Goal: Entertainment & Leisure: Consume media (video, audio)

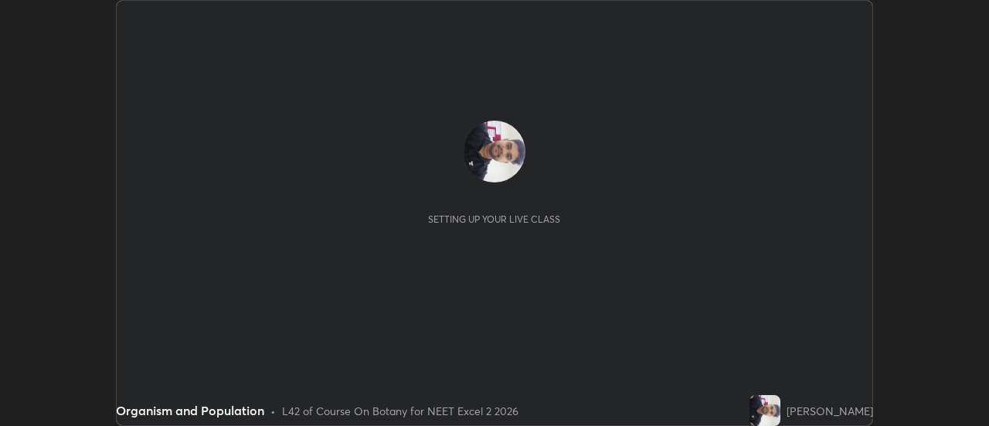
scroll to position [426, 989]
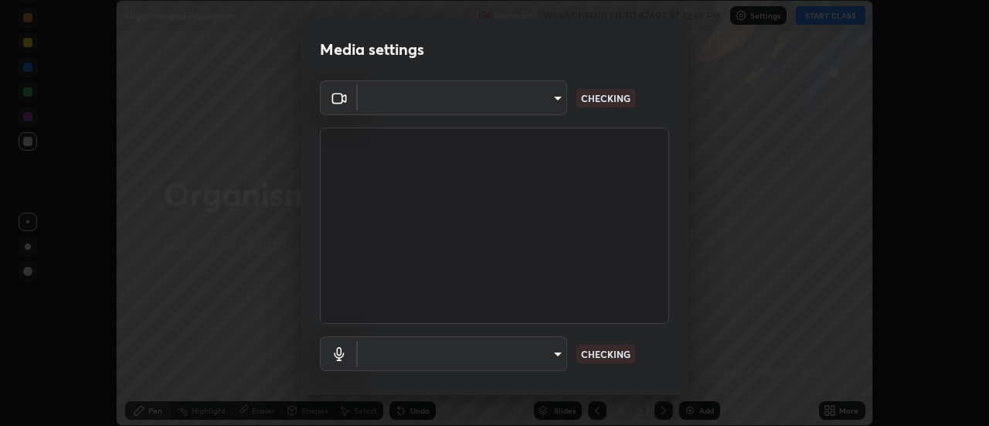
type input "4825068a70354f6bb8b87b711ec46b654dc523af82fc6d37acb8a926ccdce8f5"
type input "b65c06b14c7faa051d685f993ec14b3b84b1815ea69a0656019fd51a5eccf492"
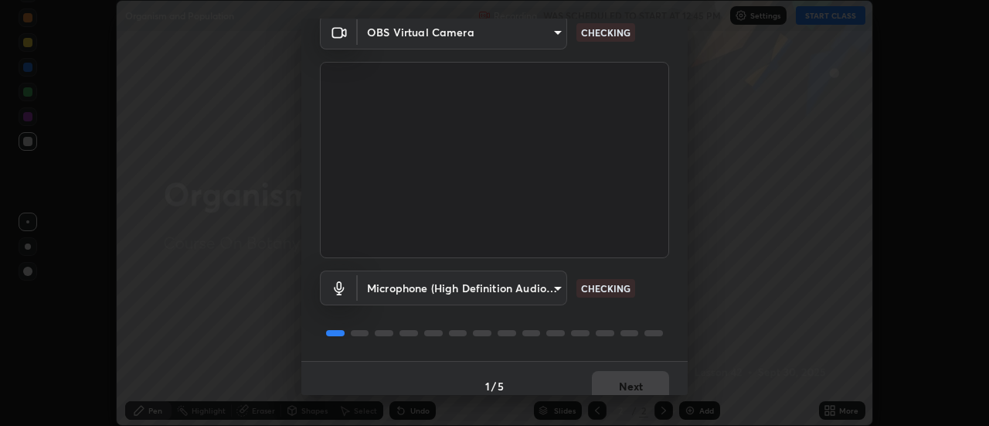
scroll to position [81, 0]
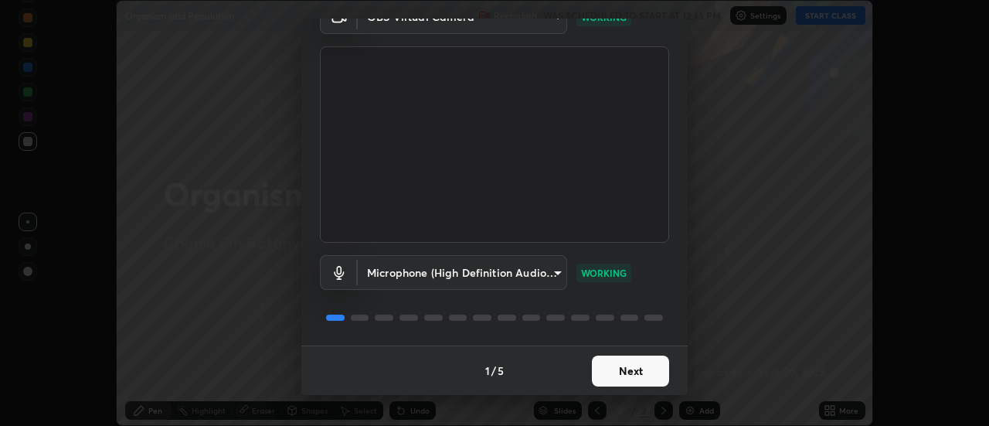
click at [632, 370] on button "Next" at bounding box center [630, 371] width 77 height 31
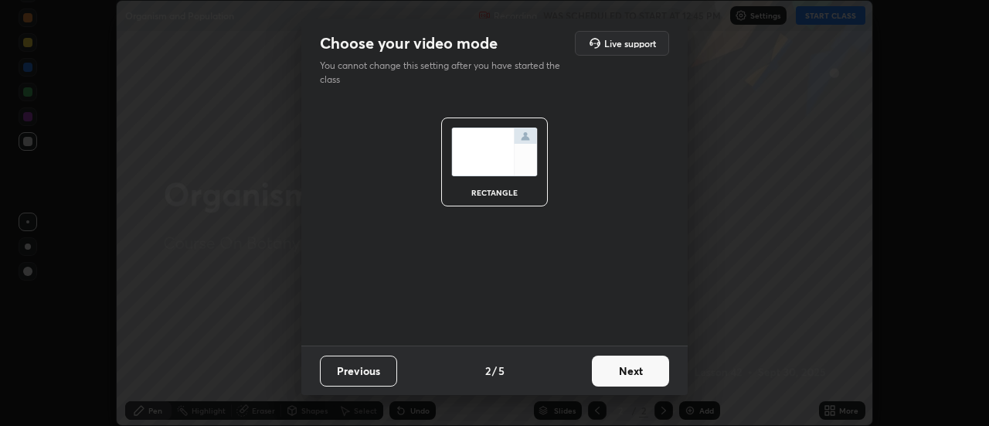
scroll to position [0, 0]
click at [636, 373] on button "Next" at bounding box center [630, 371] width 77 height 31
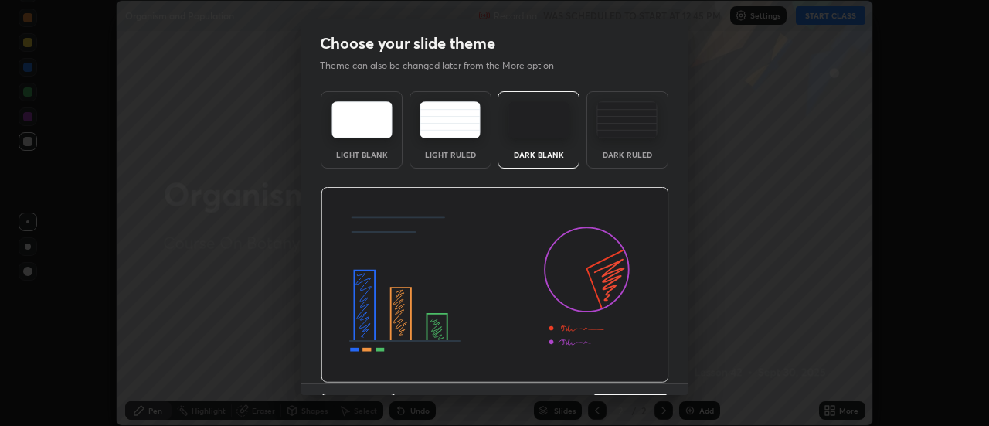
click at [638, 374] on img at bounding box center [495, 285] width 349 height 196
click at [636, 379] on img at bounding box center [495, 285] width 349 height 196
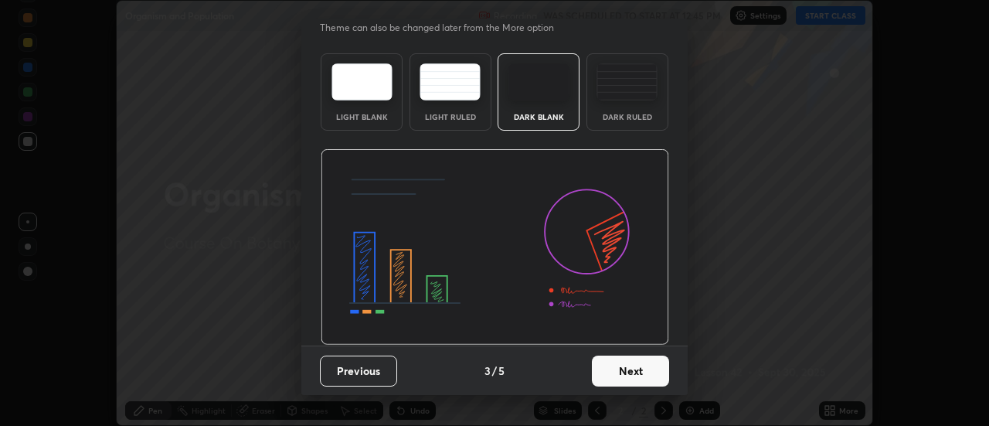
click at [624, 378] on button "Next" at bounding box center [630, 371] width 77 height 31
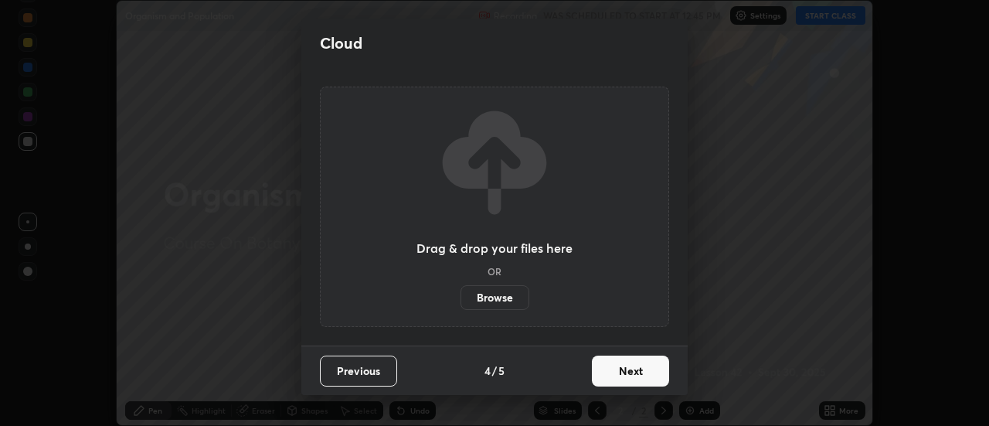
scroll to position [0, 0]
click at [618, 375] on button "Next" at bounding box center [630, 371] width 77 height 31
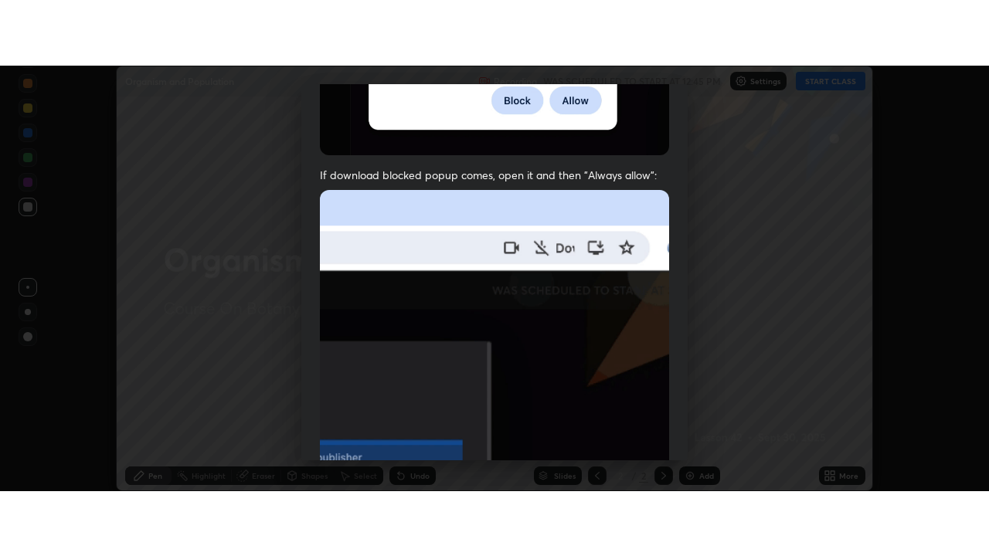
scroll to position [396, 0]
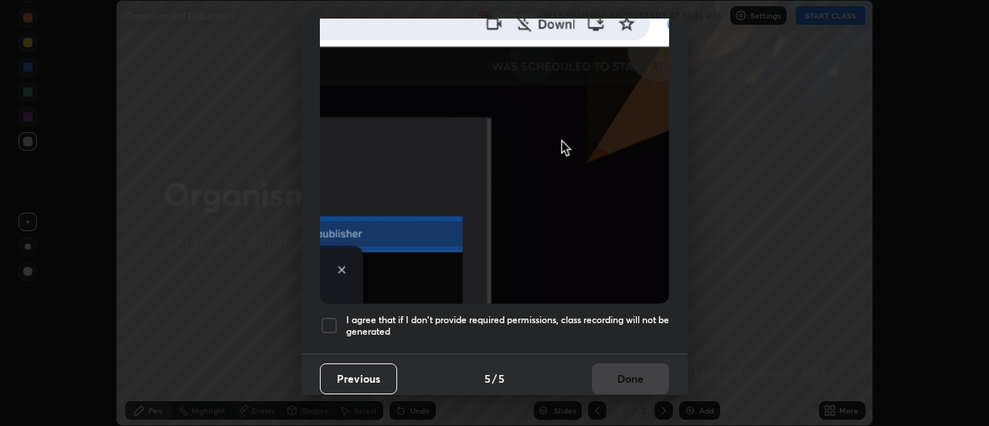
click at [334, 317] on div at bounding box center [329, 325] width 19 height 19
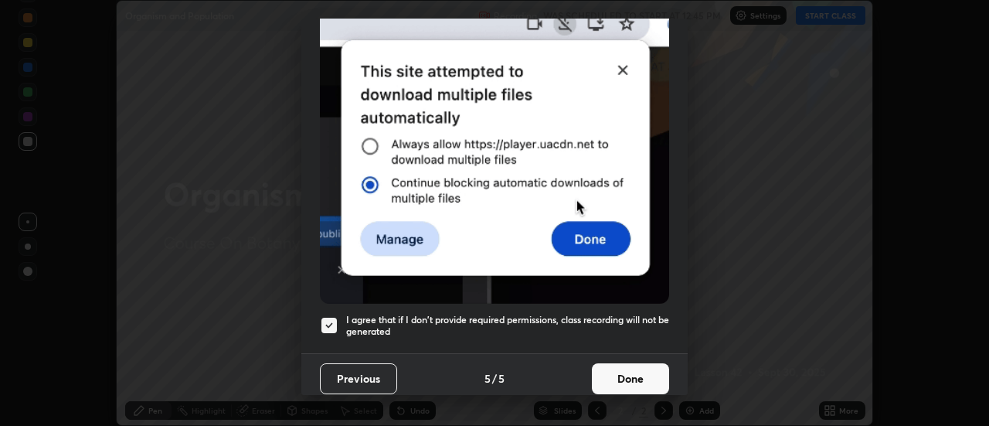
click at [631, 376] on button "Done" at bounding box center [630, 378] width 77 height 31
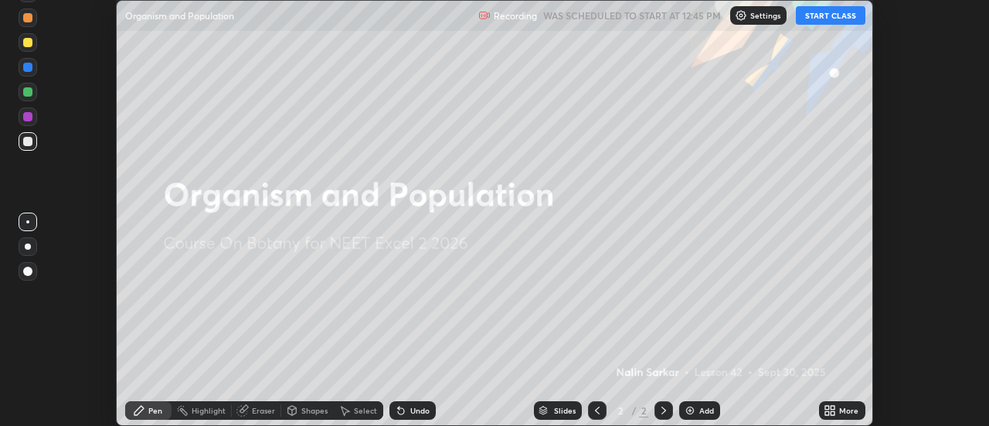
click at [822, 21] on button "START CLASS" at bounding box center [831, 15] width 70 height 19
click at [841, 410] on div "More" at bounding box center [848, 411] width 19 height 8
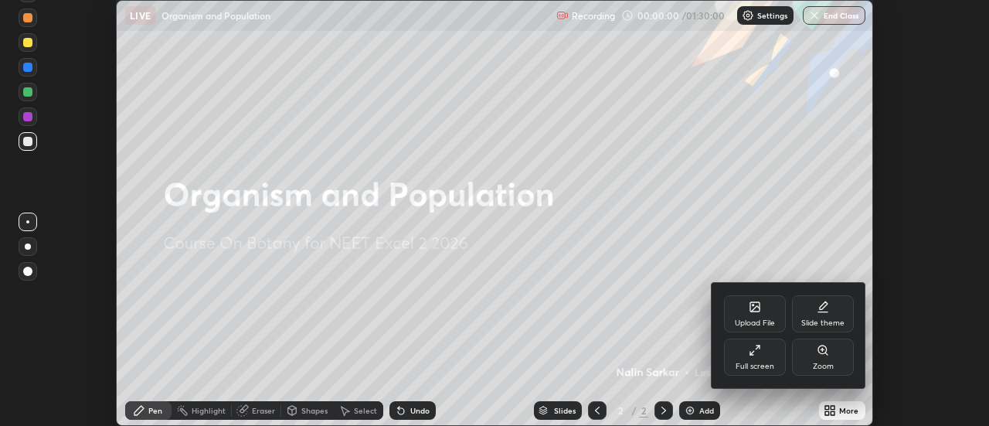
click at [760, 350] on icon at bounding box center [755, 350] width 12 height 12
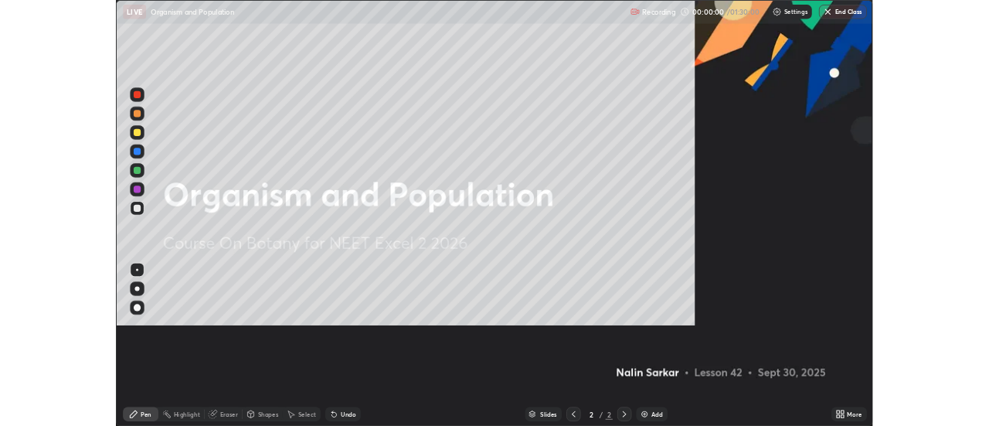
scroll to position [556, 989]
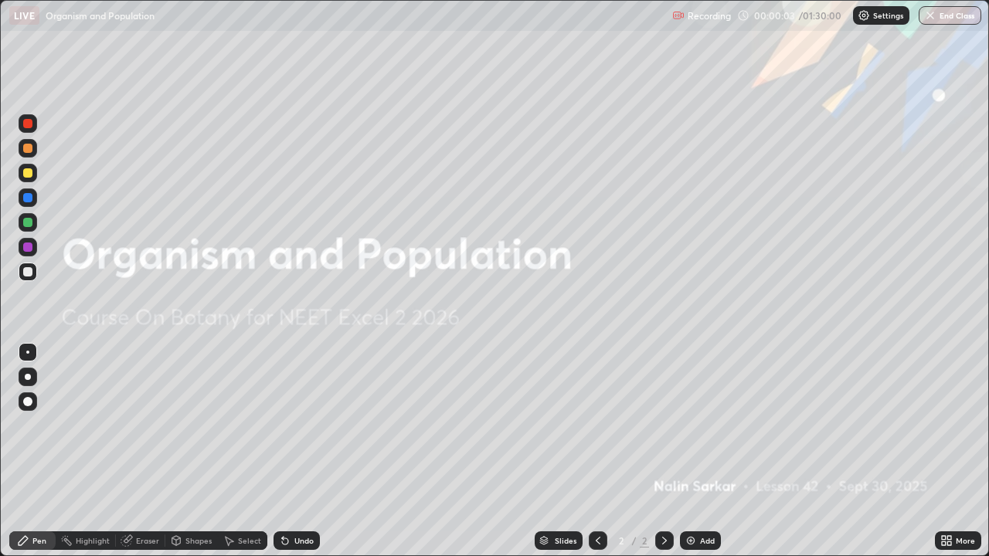
click at [944, 425] on icon at bounding box center [944, 544] width 4 height 4
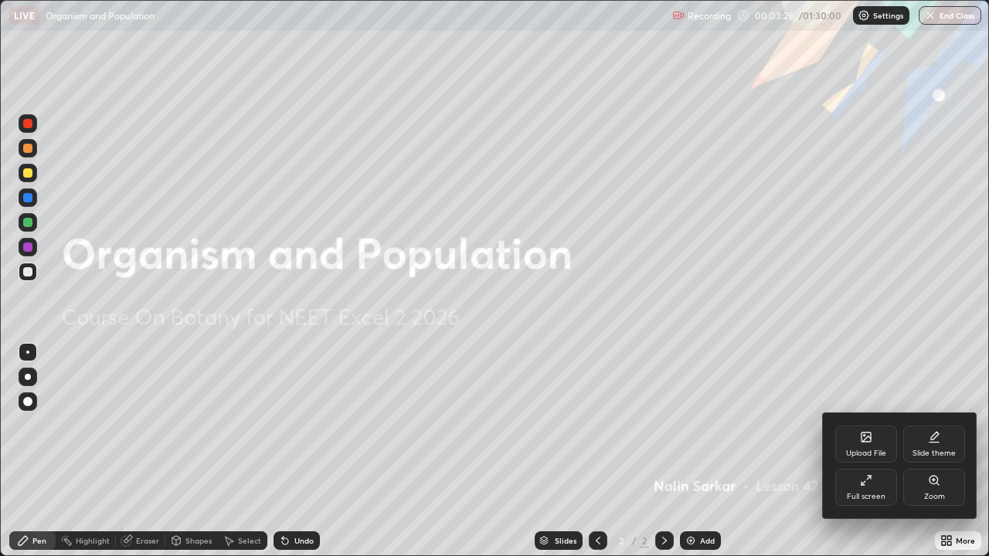
click at [706, 425] on div at bounding box center [494, 278] width 989 height 556
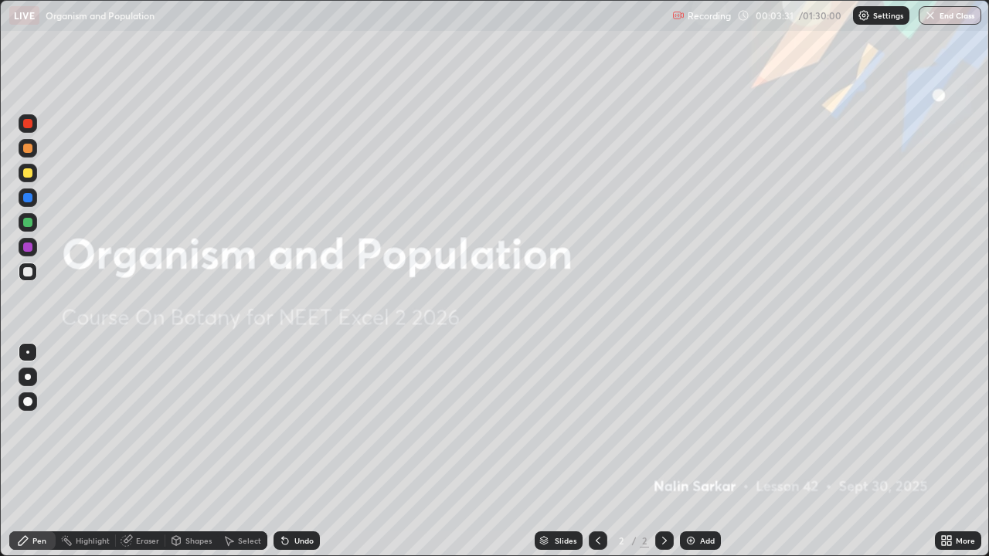
click at [706, 425] on div "Add" at bounding box center [707, 541] width 15 height 8
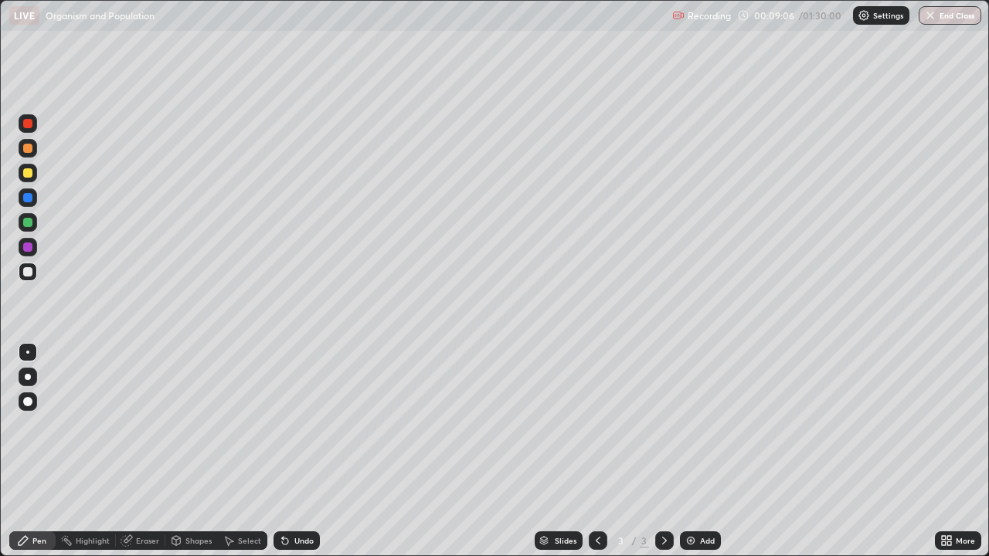
click at [692, 425] on img at bounding box center [691, 541] width 12 height 12
click at [708, 425] on div "Add" at bounding box center [700, 541] width 41 height 19
click at [240, 425] on div "Select" at bounding box center [249, 541] width 23 height 8
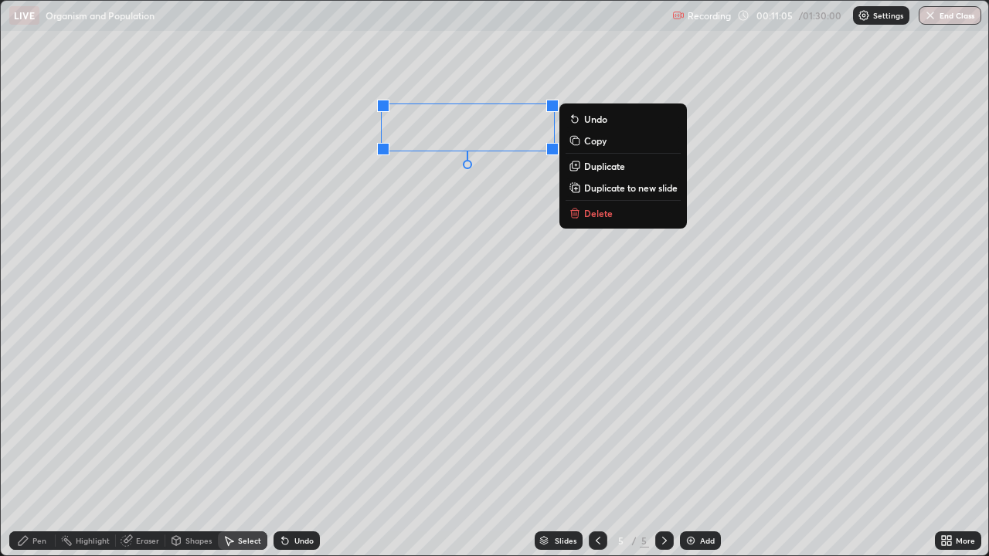
click at [628, 188] on p "Duplicate to new slide" at bounding box center [631, 188] width 94 height 12
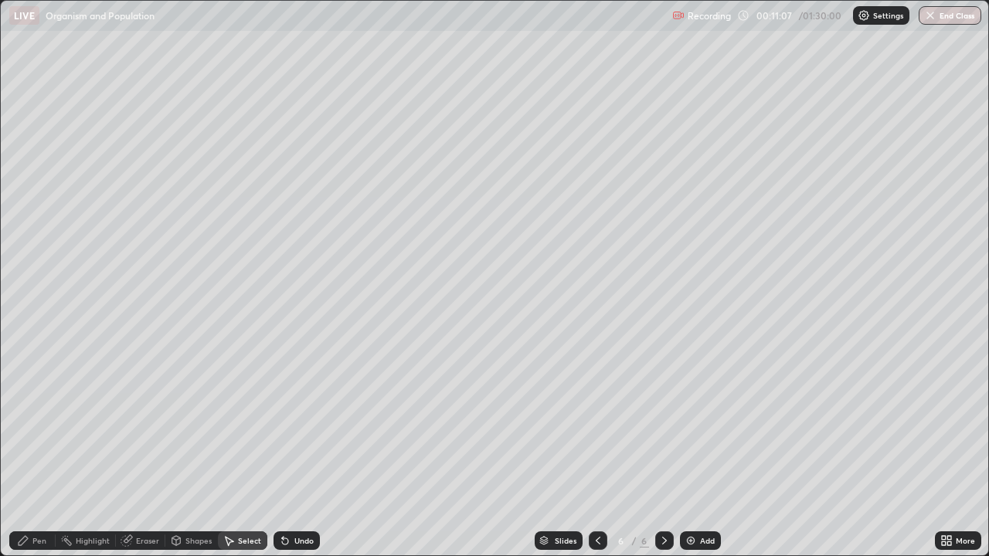
click at [600, 425] on icon at bounding box center [598, 541] width 12 height 12
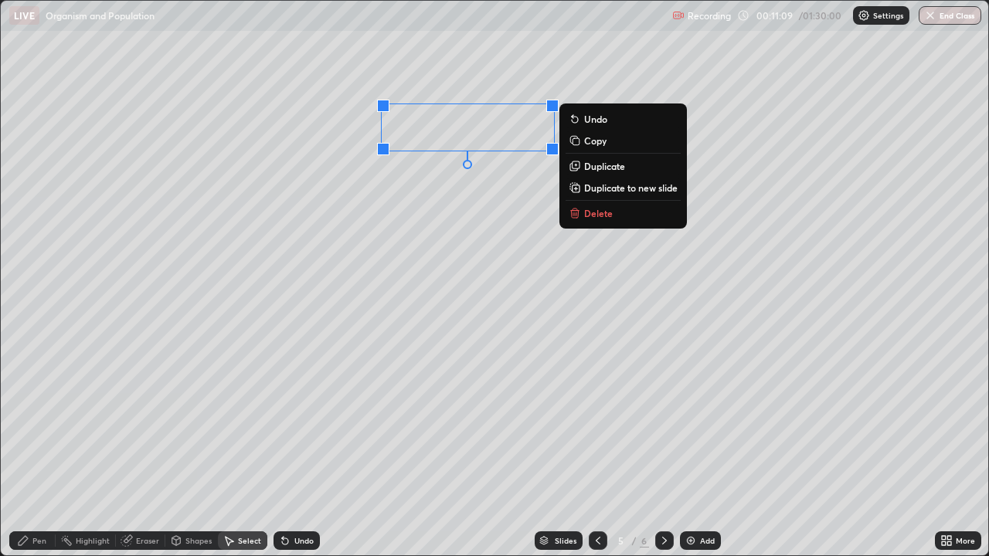
click at [606, 213] on p "Delete" at bounding box center [598, 213] width 29 height 12
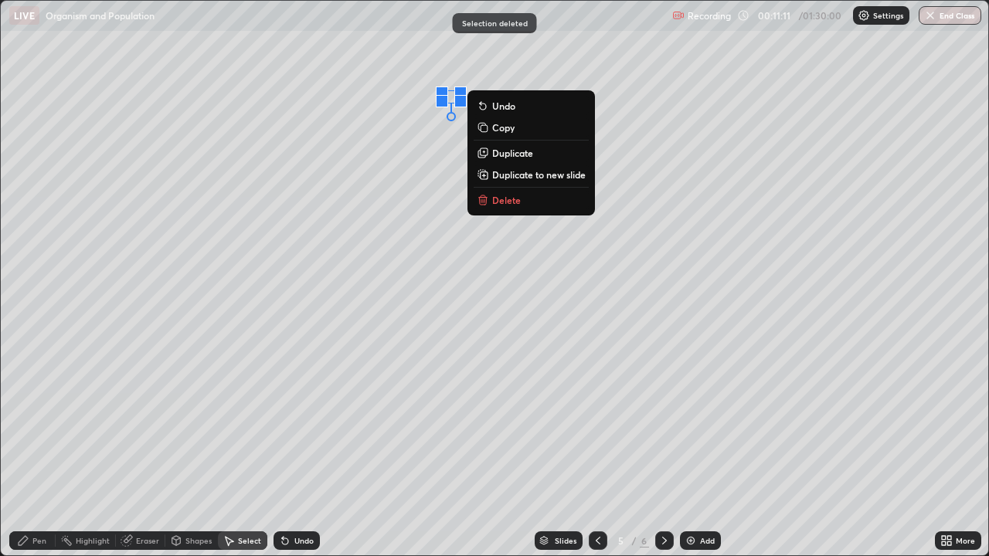
click at [516, 199] on p "Delete" at bounding box center [506, 200] width 29 height 12
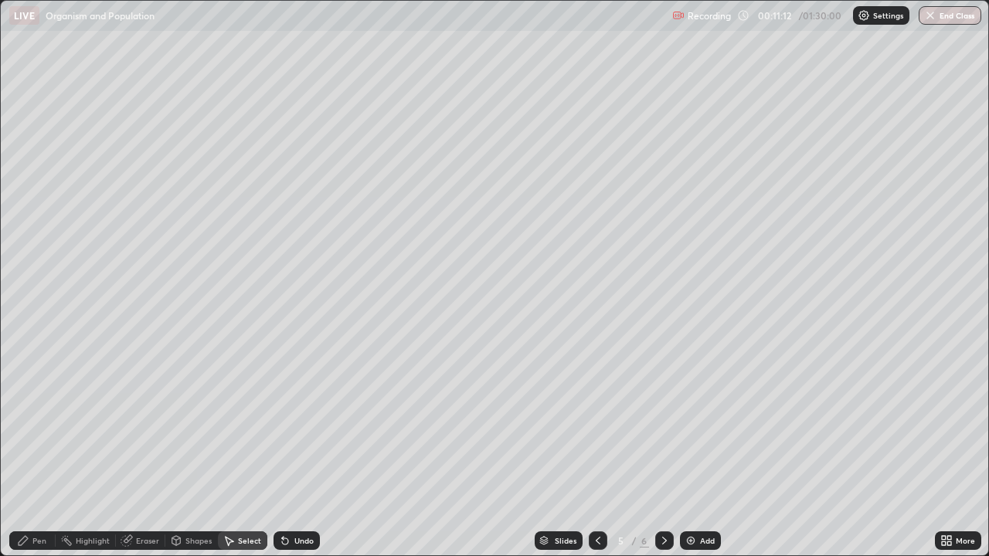
click at [36, 425] on div "Pen" at bounding box center [32, 541] width 46 height 19
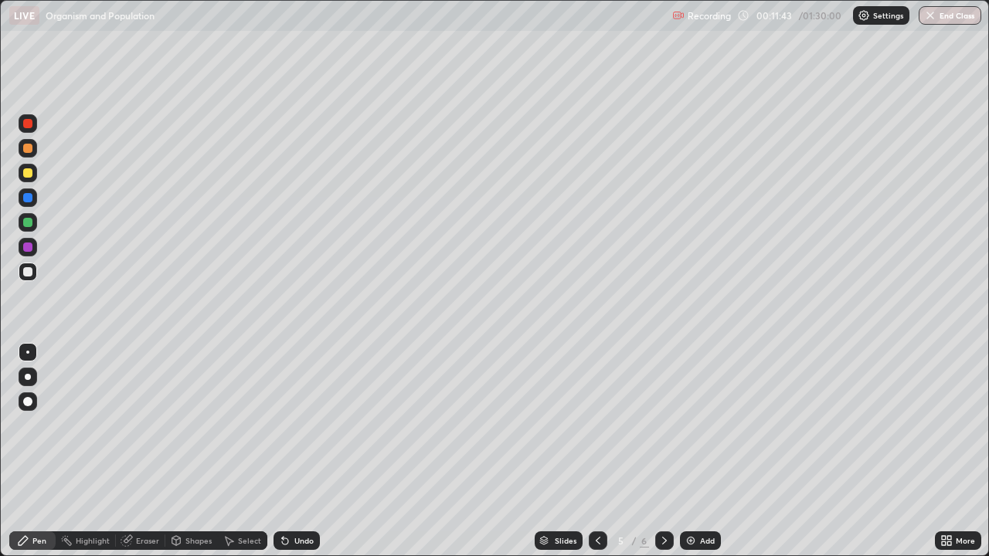
click at [661, 425] on icon at bounding box center [664, 541] width 12 height 12
click at [240, 425] on div "Select" at bounding box center [249, 541] width 23 height 8
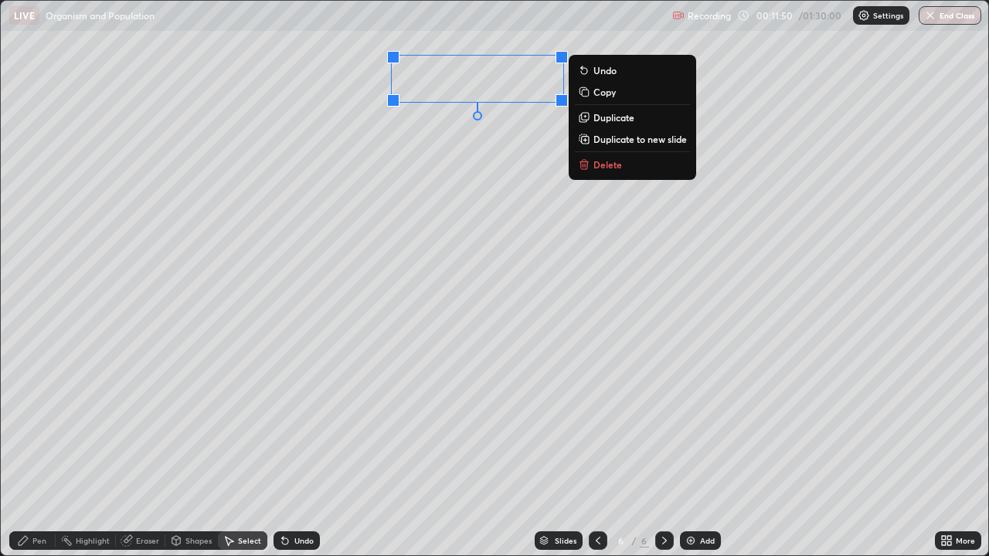
click at [38, 425] on div "Pen" at bounding box center [39, 541] width 14 height 8
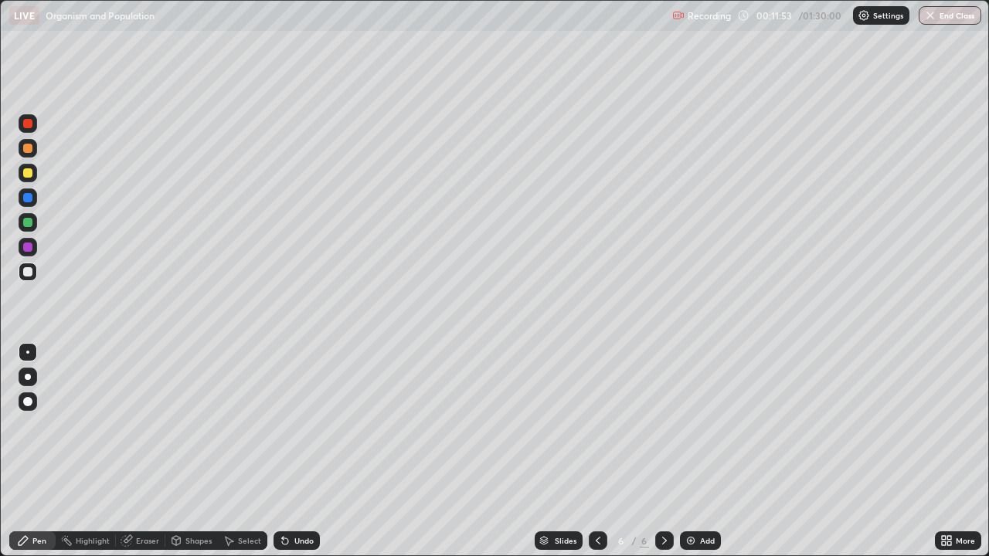
click at [185, 425] on div "Shapes" at bounding box center [198, 541] width 26 height 8
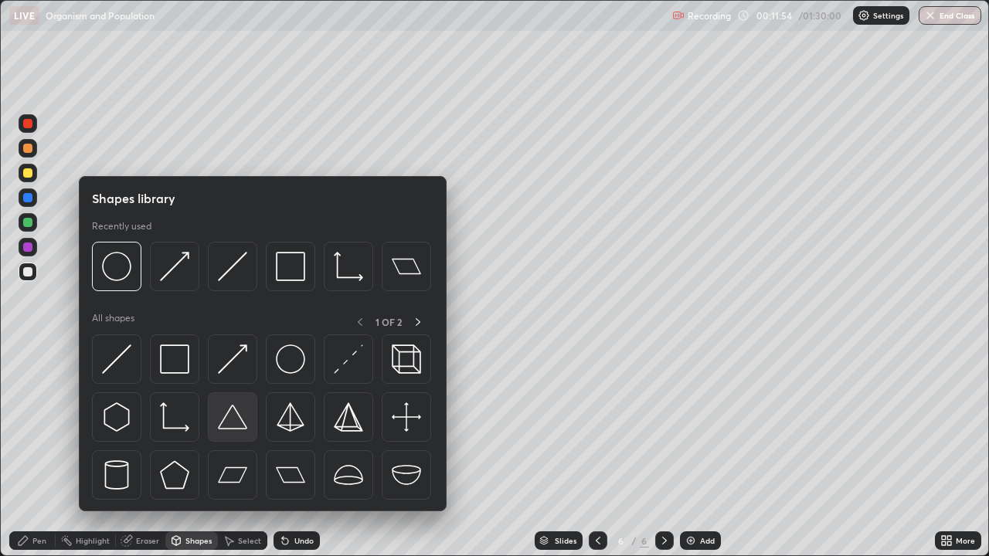
click at [230, 413] on img at bounding box center [232, 417] width 29 height 29
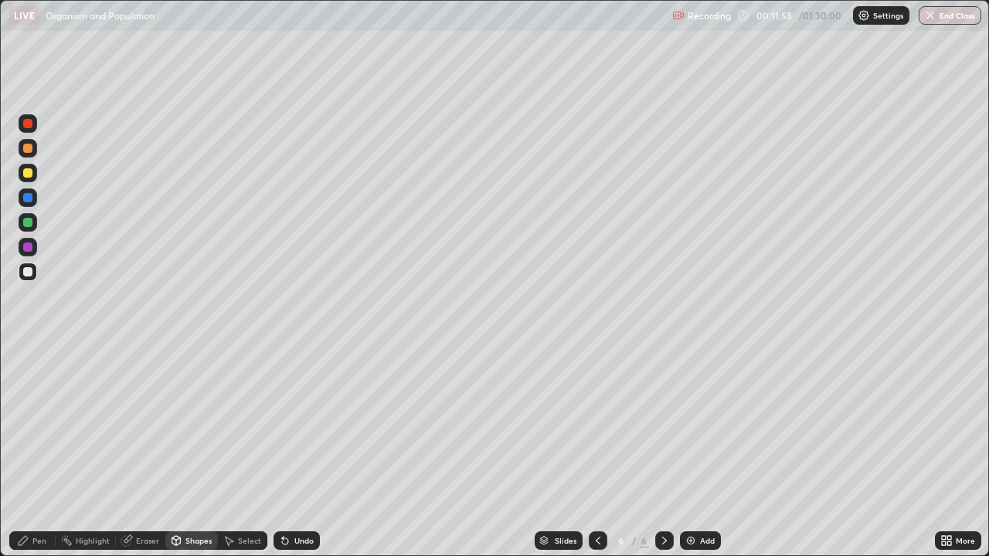
click at [37, 425] on div "Pen" at bounding box center [39, 541] width 14 height 8
click at [28, 222] on div at bounding box center [27, 222] width 9 height 9
click at [29, 271] on div at bounding box center [27, 271] width 9 height 9
click at [29, 224] on div at bounding box center [27, 222] width 9 height 9
click at [597, 425] on icon at bounding box center [598, 541] width 12 height 12
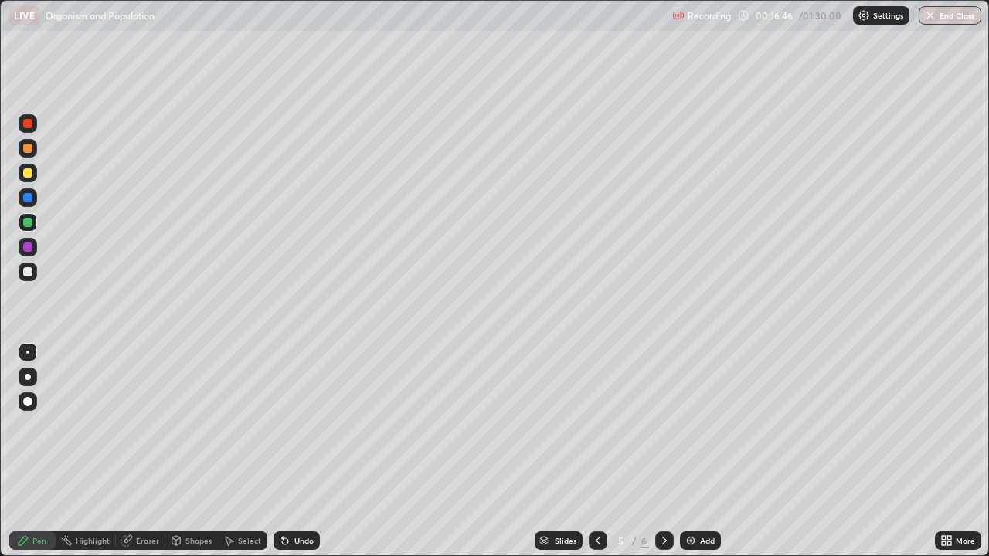
click at [596, 425] on icon at bounding box center [598, 541] width 12 height 12
click at [655, 425] on div at bounding box center [664, 541] width 19 height 19
click at [662, 425] on icon at bounding box center [664, 541] width 12 height 12
click at [696, 425] on div "Add" at bounding box center [700, 541] width 41 height 19
click at [691, 425] on img at bounding box center [691, 541] width 12 height 12
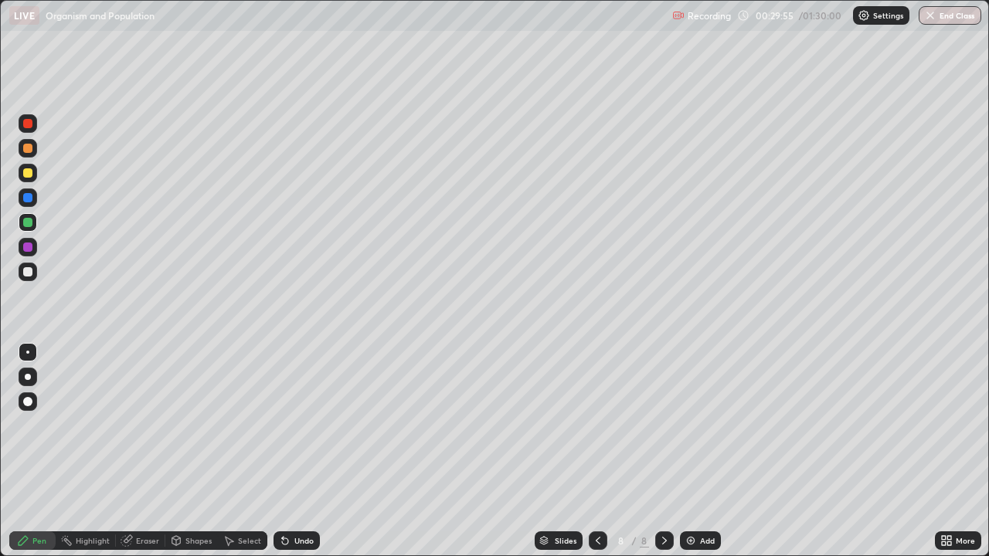
click at [190, 425] on div "Shapes" at bounding box center [198, 541] width 26 height 8
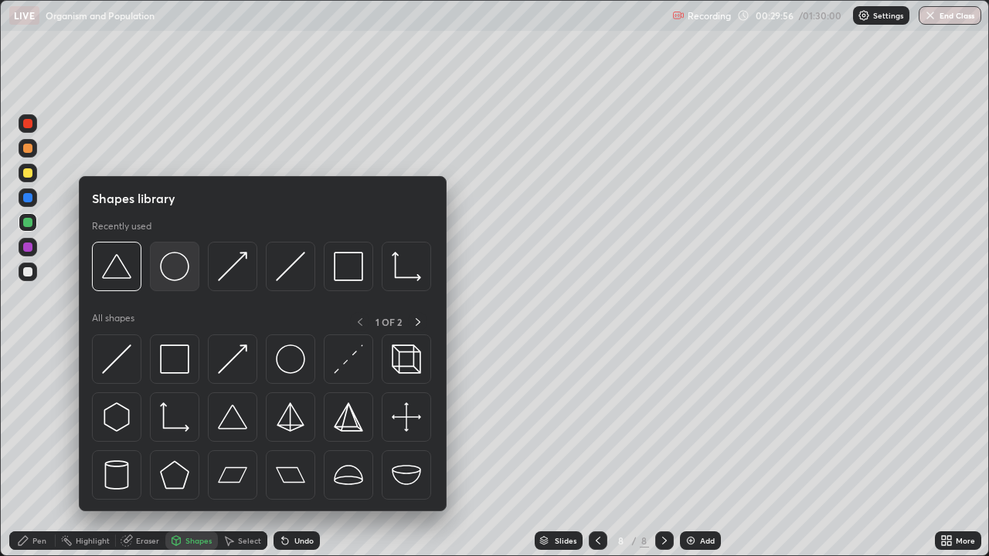
click at [175, 271] on img at bounding box center [174, 266] width 29 height 29
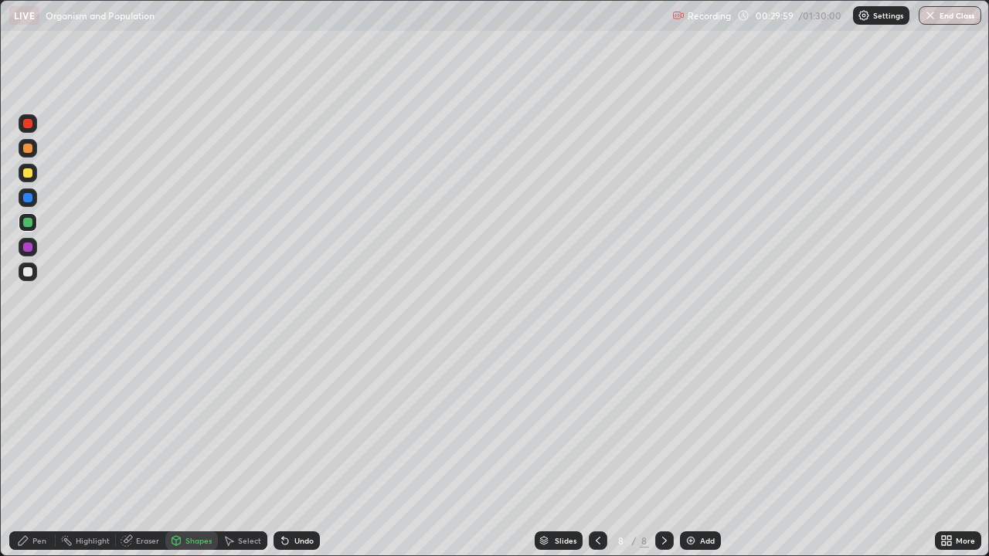
click at [39, 425] on div "Pen" at bounding box center [39, 541] width 14 height 8
click at [28, 128] on div at bounding box center [27, 123] width 9 height 9
click at [700, 425] on div "Add" at bounding box center [707, 541] width 15 height 8
click at [31, 225] on div at bounding box center [27, 222] width 9 height 9
click at [598, 425] on icon at bounding box center [598, 541] width 5 height 8
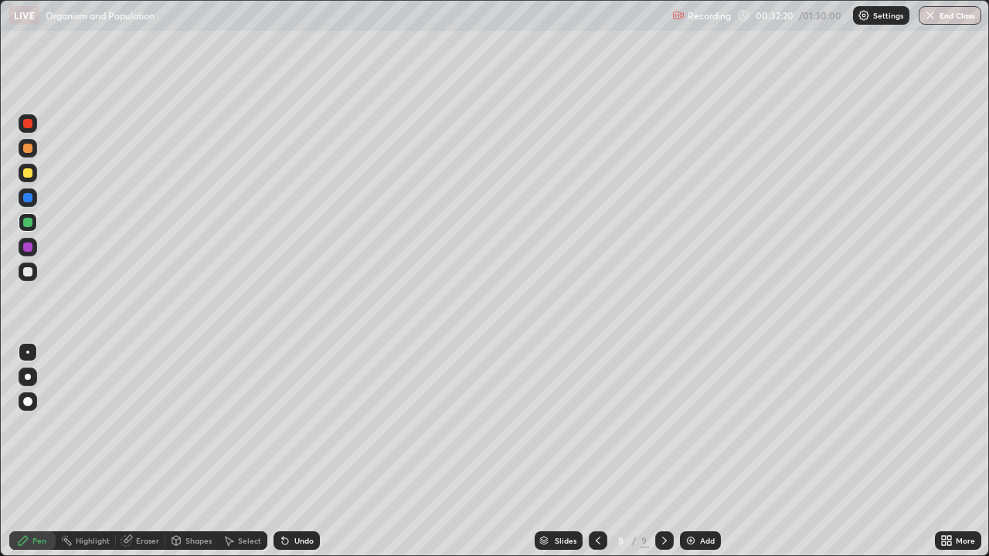
click at [597, 425] on icon at bounding box center [598, 541] width 12 height 12
click at [655, 425] on div at bounding box center [664, 541] width 19 height 19
click at [664, 425] on icon at bounding box center [664, 541] width 12 height 12
click at [700, 425] on div "Add" at bounding box center [707, 541] width 15 height 8
click at [298, 425] on div "Undo" at bounding box center [303, 541] width 19 height 8
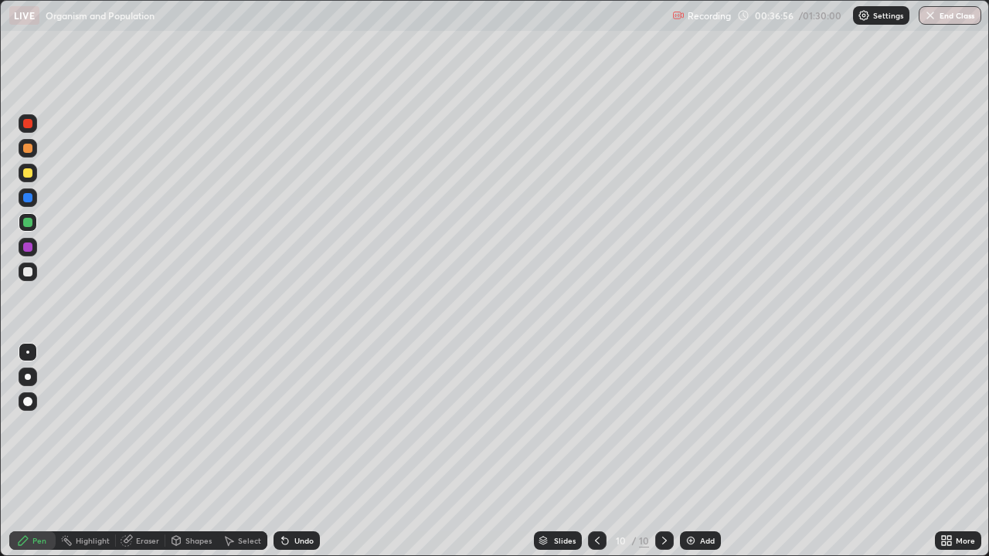
click at [294, 425] on div "Undo" at bounding box center [303, 541] width 19 height 8
click at [304, 425] on div "Undo" at bounding box center [303, 541] width 19 height 8
click at [143, 425] on div "Eraser" at bounding box center [147, 541] width 23 height 8
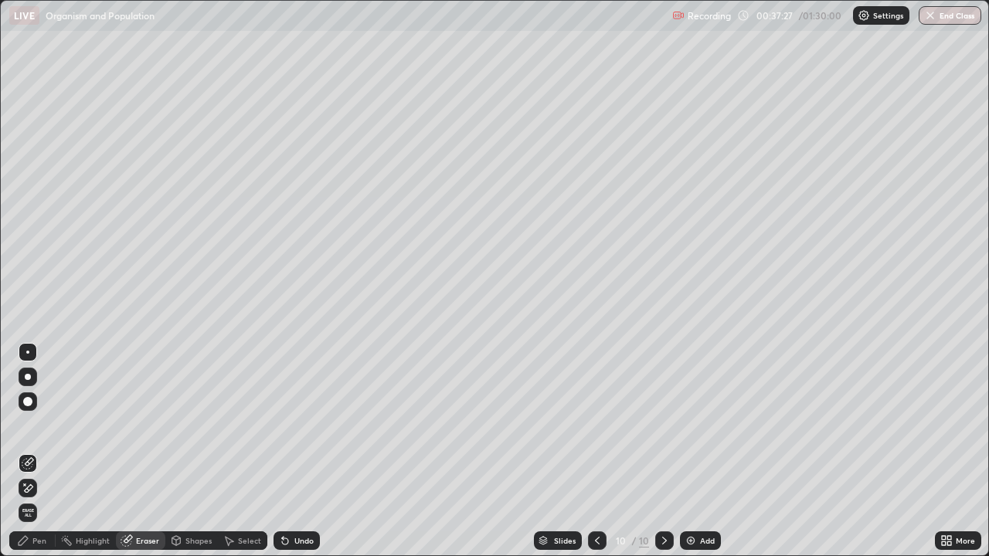
click at [30, 425] on div "Pen" at bounding box center [32, 541] width 46 height 19
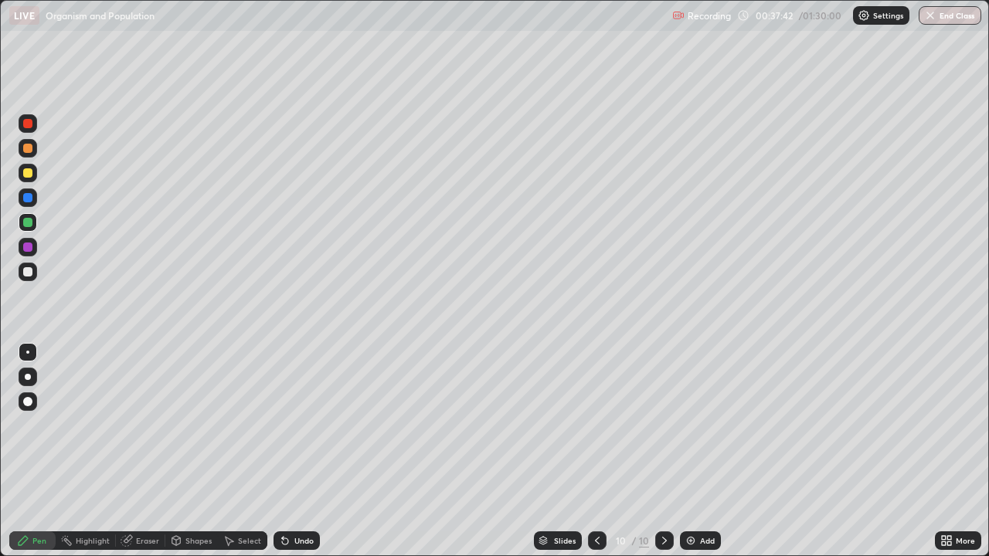
click at [26, 271] on div at bounding box center [27, 271] width 9 height 9
click at [292, 425] on div "Undo" at bounding box center [297, 541] width 46 height 19
click at [298, 425] on div "Undo" at bounding box center [303, 541] width 19 height 8
click at [298, 425] on div "Undo" at bounding box center [297, 541] width 46 height 19
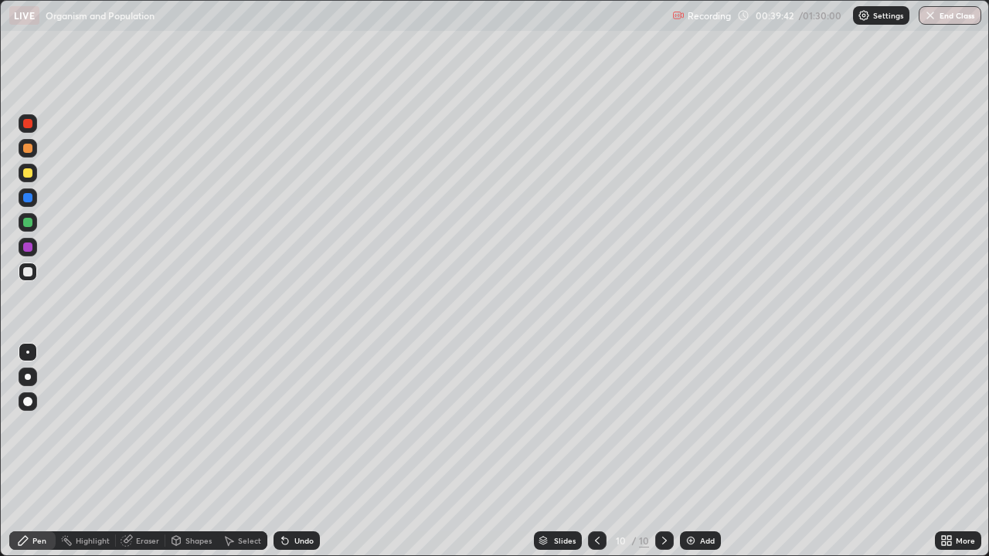
click at [298, 425] on div "Undo" at bounding box center [303, 541] width 19 height 8
click at [300, 425] on div "Undo" at bounding box center [303, 541] width 19 height 8
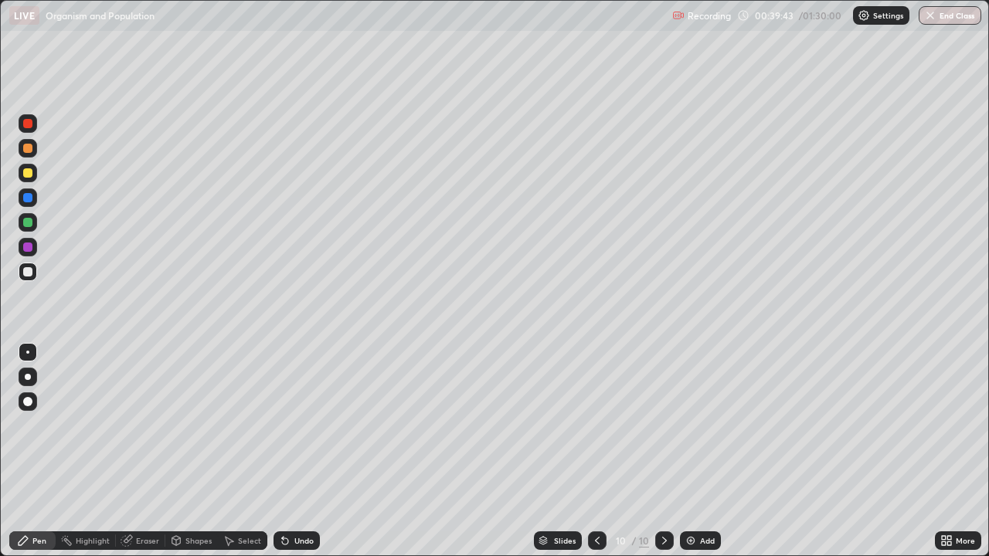
click at [300, 425] on div "Undo" at bounding box center [303, 541] width 19 height 8
click at [299, 425] on div "Undo" at bounding box center [303, 541] width 19 height 8
click at [700, 425] on div "Add" at bounding box center [707, 541] width 15 height 8
click at [174, 425] on div "Shapes" at bounding box center [191, 541] width 53 height 19
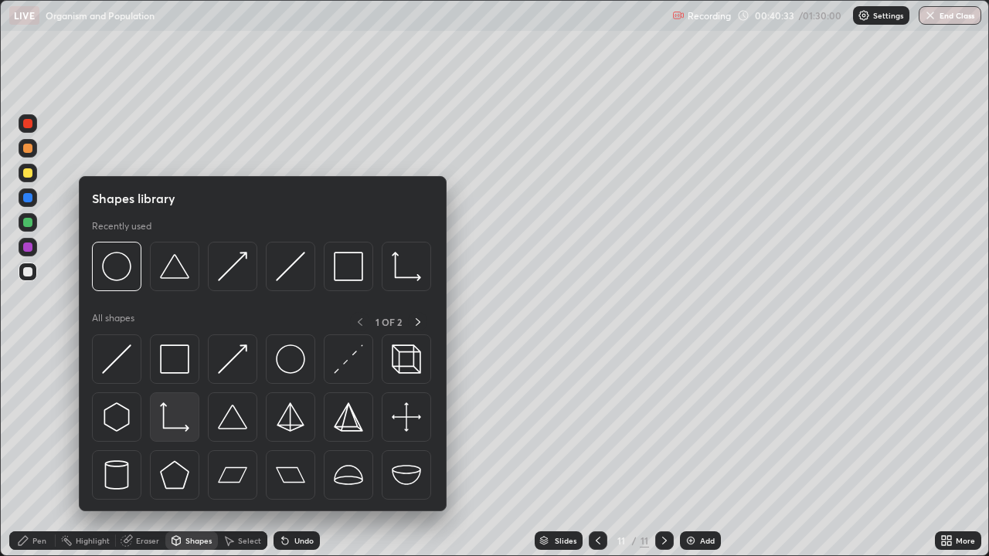
click at [169, 416] on img at bounding box center [174, 417] width 29 height 29
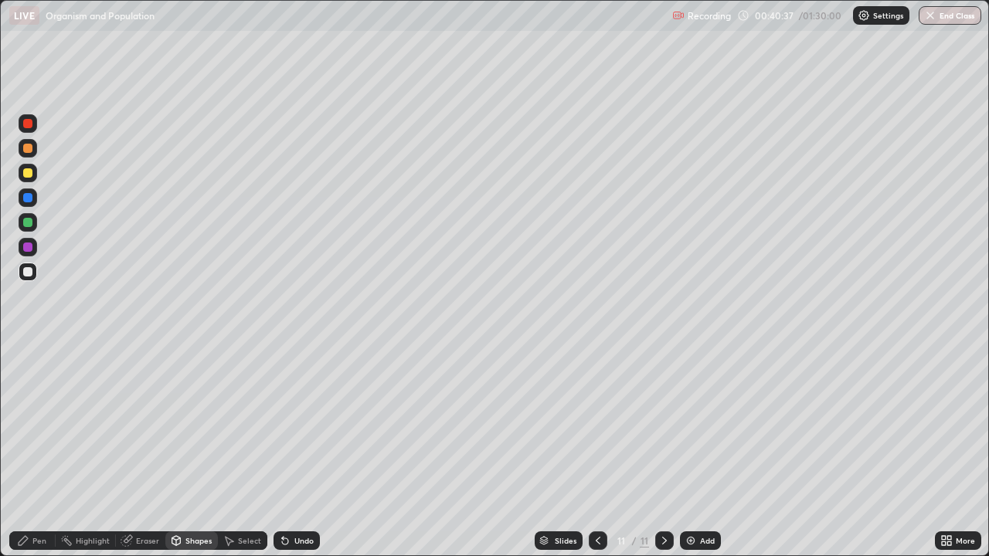
click at [185, 425] on div "Shapes" at bounding box center [191, 541] width 53 height 19
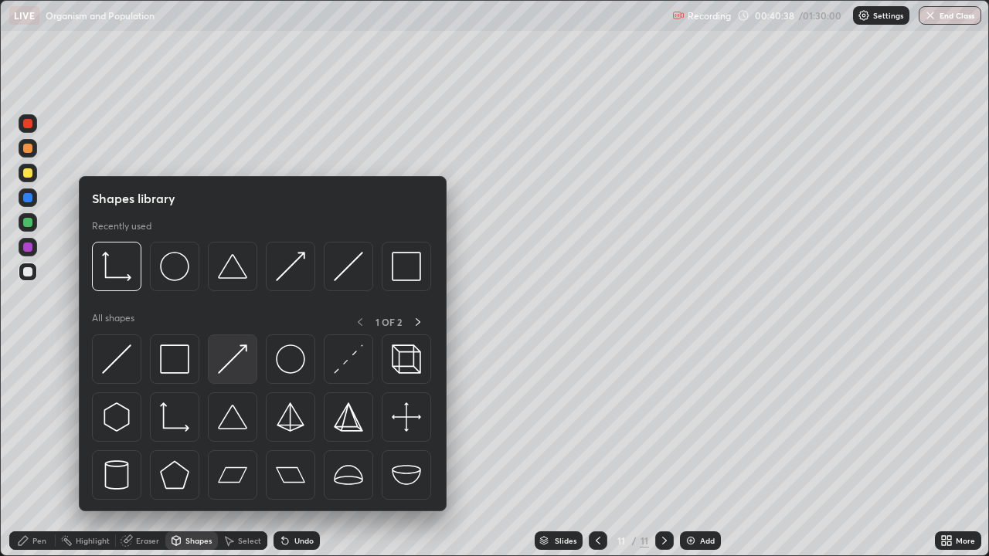
click at [228, 364] on img at bounding box center [232, 359] width 29 height 29
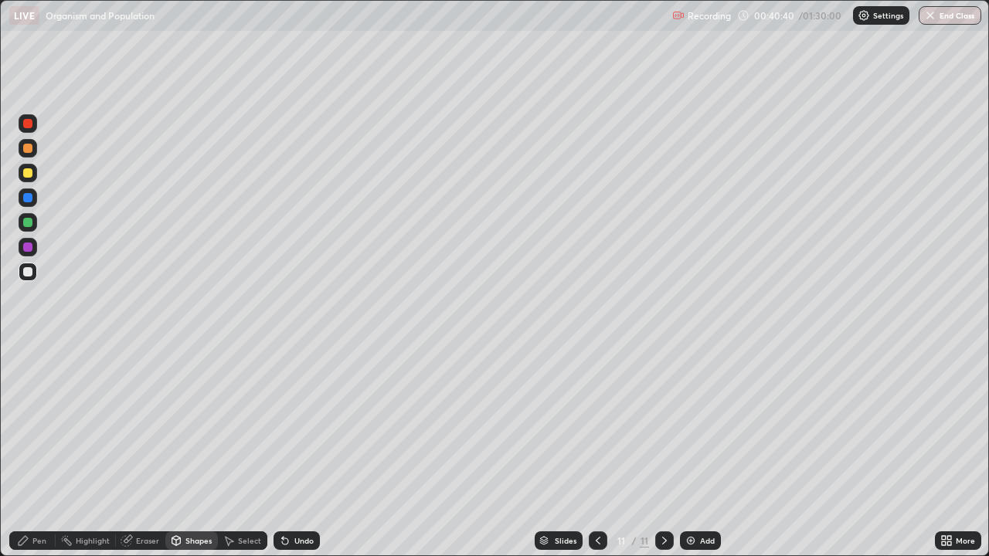
click at [27, 247] on div at bounding box center [27, 247] width 9 height 9
click at [29, 425] on div "Pen" at bounding box center [32, 541] width 46 height 19
click at [28, 222] on div at bounding box center [27, 222] width 9 height 9
click at [188, 425] on div "Shapes" at bounding box center [191, 541] width 53 height 19
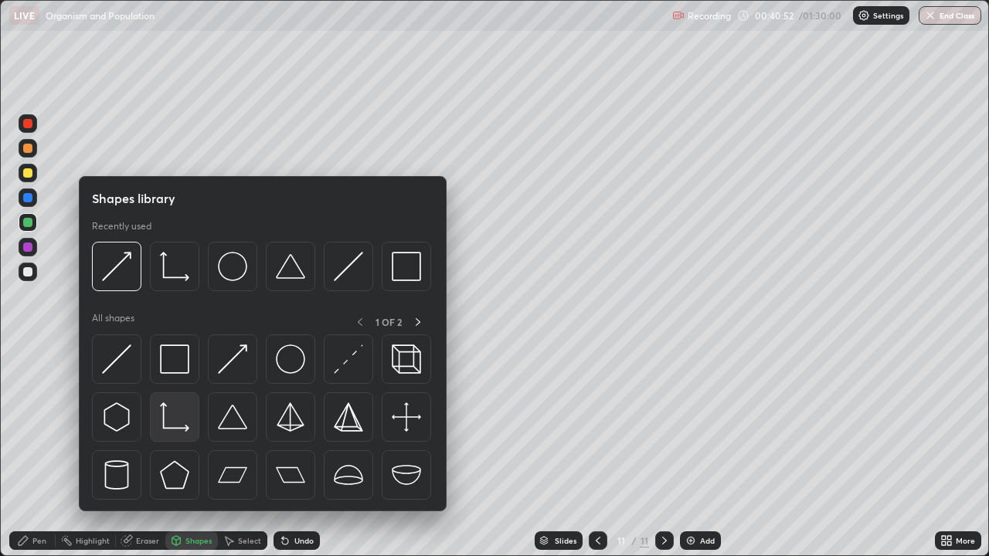
click at [169, 413] on img at bounding box center [174, 417] width 29 height 29
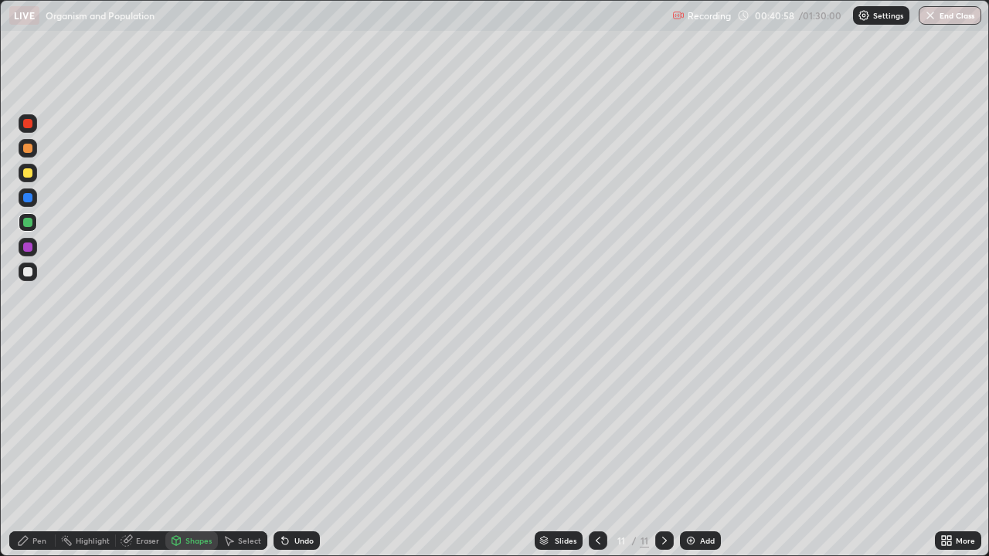
click at [32, 425] on div "Pen" at bounding box center [32, 541] width 46 height 19
click at [198, 425] on div "Shapes" at bounding box center [198, 541] width 26 height 8
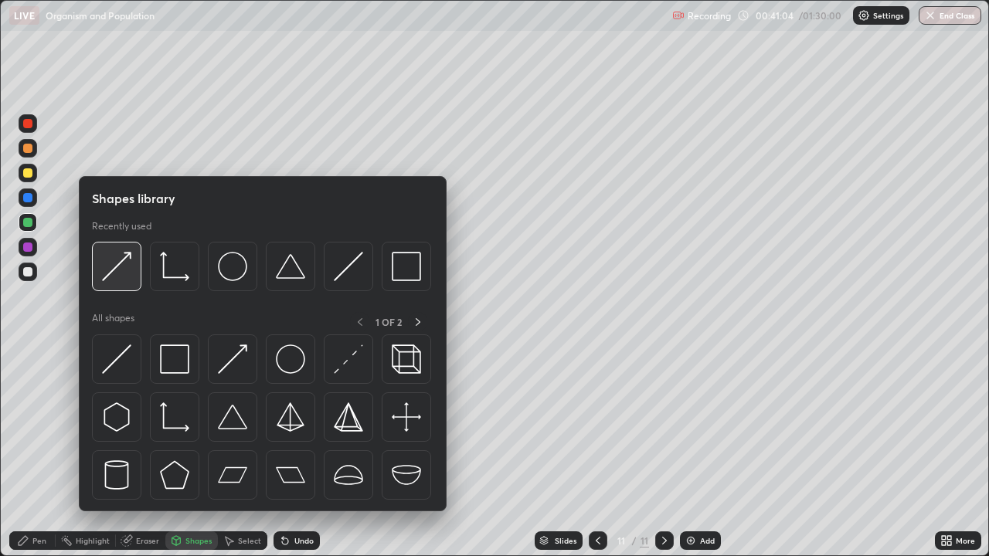
click at [121, 271] on img at bounding box center [116, 266] width 29 height 29
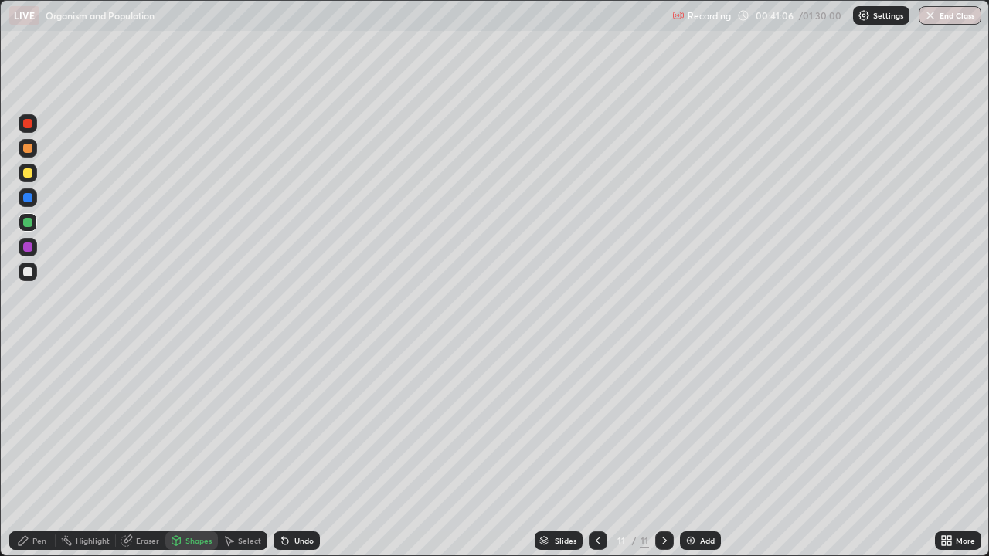
click at [30, 196] on div at bounding box center [27, 197] width 9 height 9
click at [31, 425] on div "Pen" at bounding box center [32, 541] width 46 height 19
click at [29, 221] on div at bounding box center [27, 222] width 9 height 9
click at [25, 199] on div at bounding box center [27, 197] width 9 height 9
click at [28, 173] on div at bounding box center [27, 172] width 9 height 9
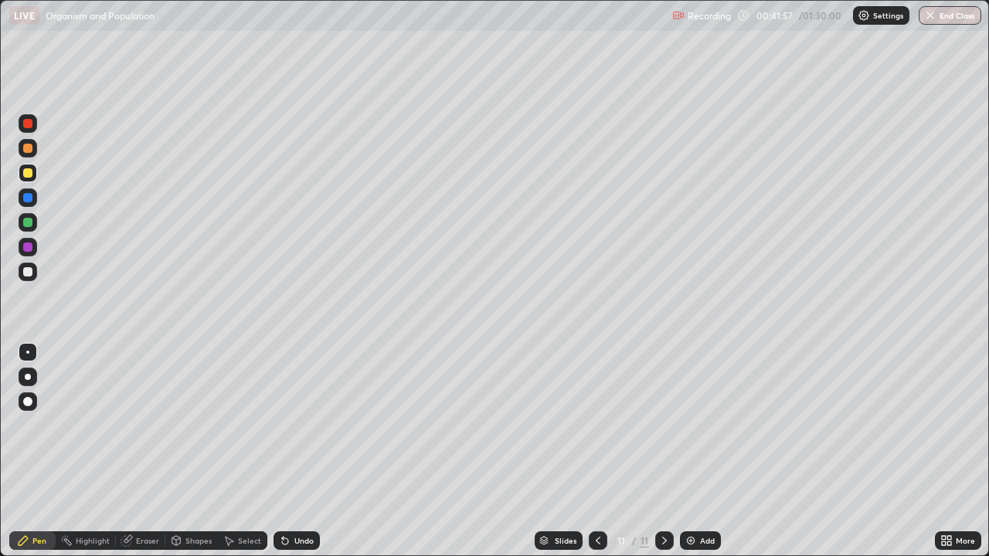
click at [32, 269] on div at bounding box center [27, 271] width 9 height 9
click at [597, 425] on icon at bounding box center [598, 541] width 5 height 8
click at [670, 425] on div at bounding box center [664, 541] width 19 height 19
click at [954, 425] on div "More" at bounding box center [958, 541] width 46 height 19
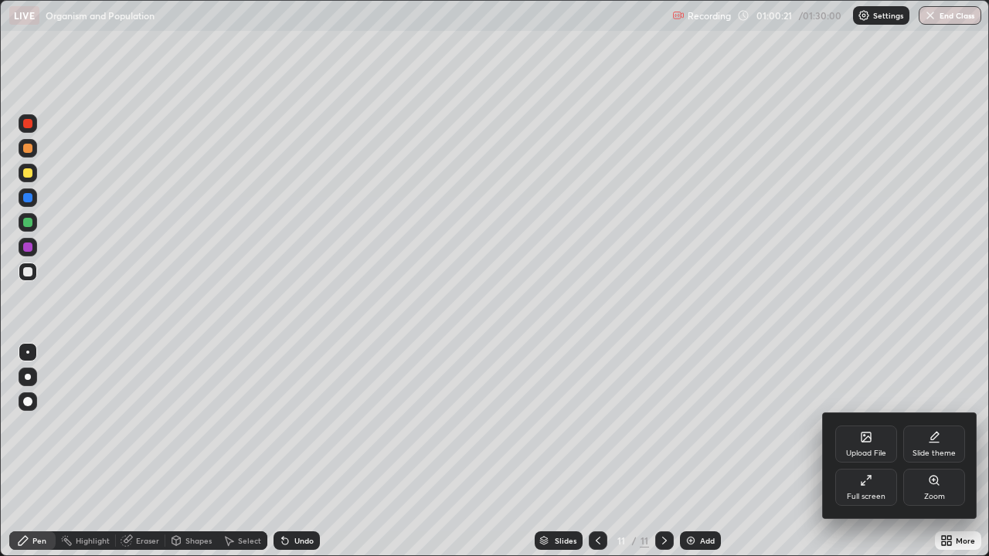
click at [874, 425] on div "Full screen" at bounding box center [866, 487] width 62 height 37
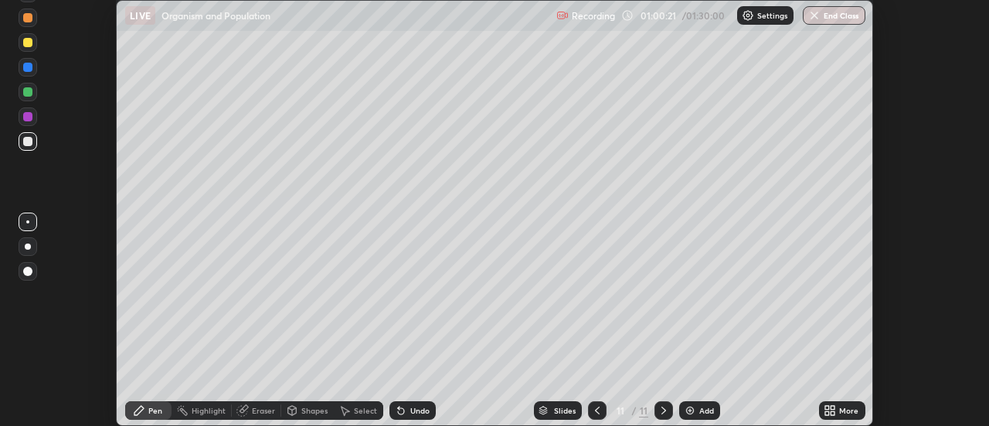
scroll to position [76860, 76296]
click at [826, 19] on button "End Class" at bounding box center [834, 15] width 63 height 19
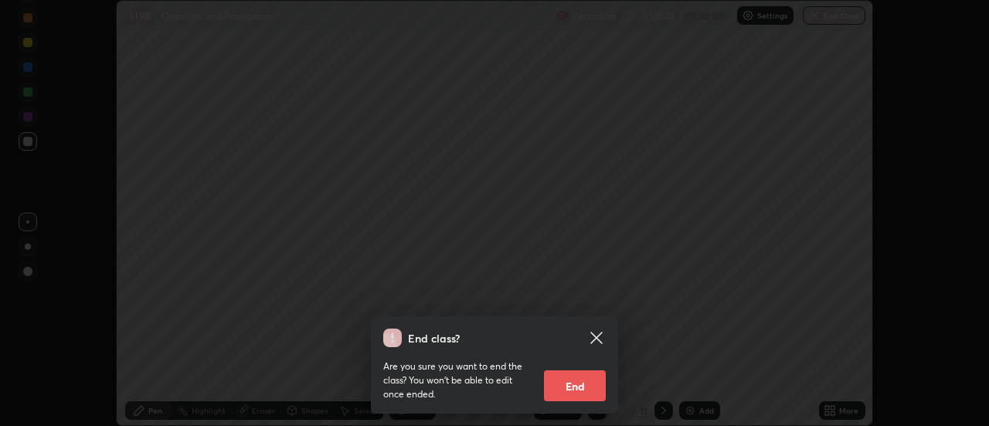
click at [582, 381] on button "End" at bounding box center [575, 385] width 62 height 31
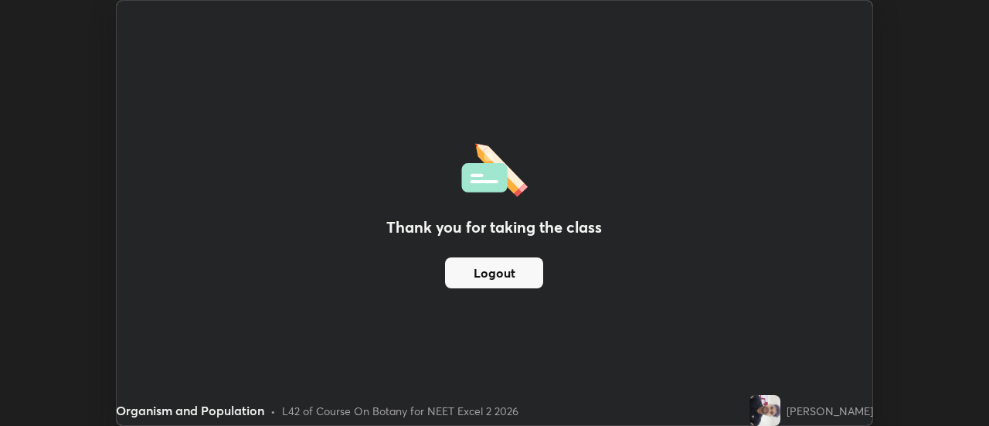
click at [489, 281] on button "Logout" at bounding box center [494, 272] width 98 height 31
click at [527, 280] on button "Logout" at bounding box center [494, 272] width 98 height 31
click at [524, 271] on button "Logout" at bounding box center [494, 272] width 98 height 31
click at [517, 285] on button "Logout" at bounding box center [494, 272] width 98 height 31
click at [510, 281] on button "Logout" at bounding box center [494, 272] width 98 height 31
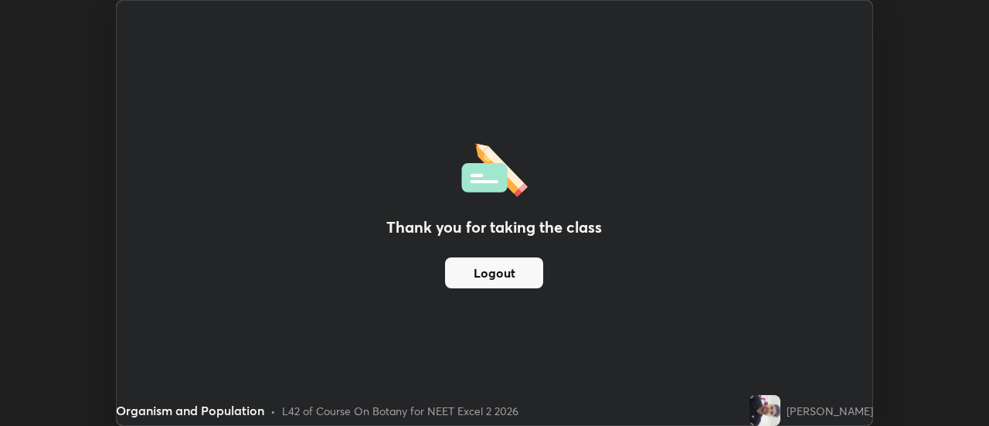
click at [512, 277] on button "Logout" at bounding box center [494, 272] width 98 height 31
click at [499, 281] on button "Logout" at bounding box center [494, 272] width 98 height 31
click at [502, 275] on button "Logout" at bounding box center [494, 272] width 98 height 31
click at [501, 272] on button "Logout" at bounding box center [494, 272] width 98 height 31
click at [487, 264] on button "Logout" at bounding box center [494, 272] width 98 height 31
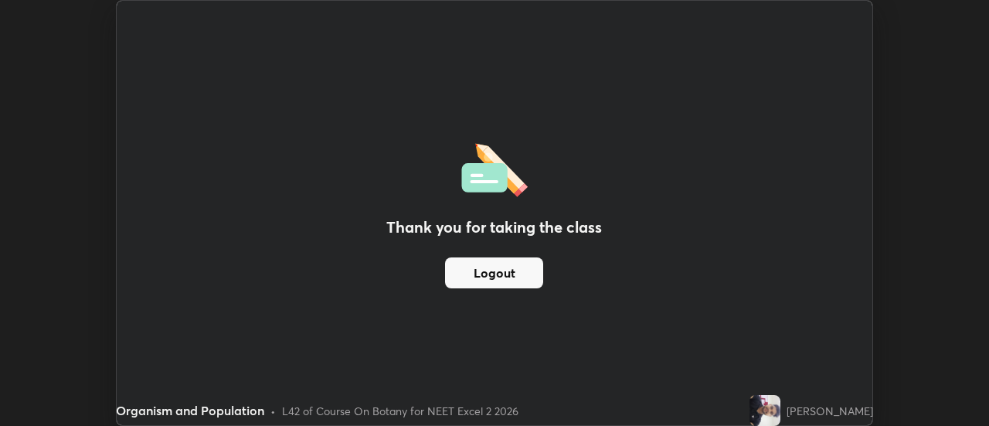
click at [485, 273] on button "Logout" at bounding box center [494, 272] width 98 height 31
